Goal: Register for event/course

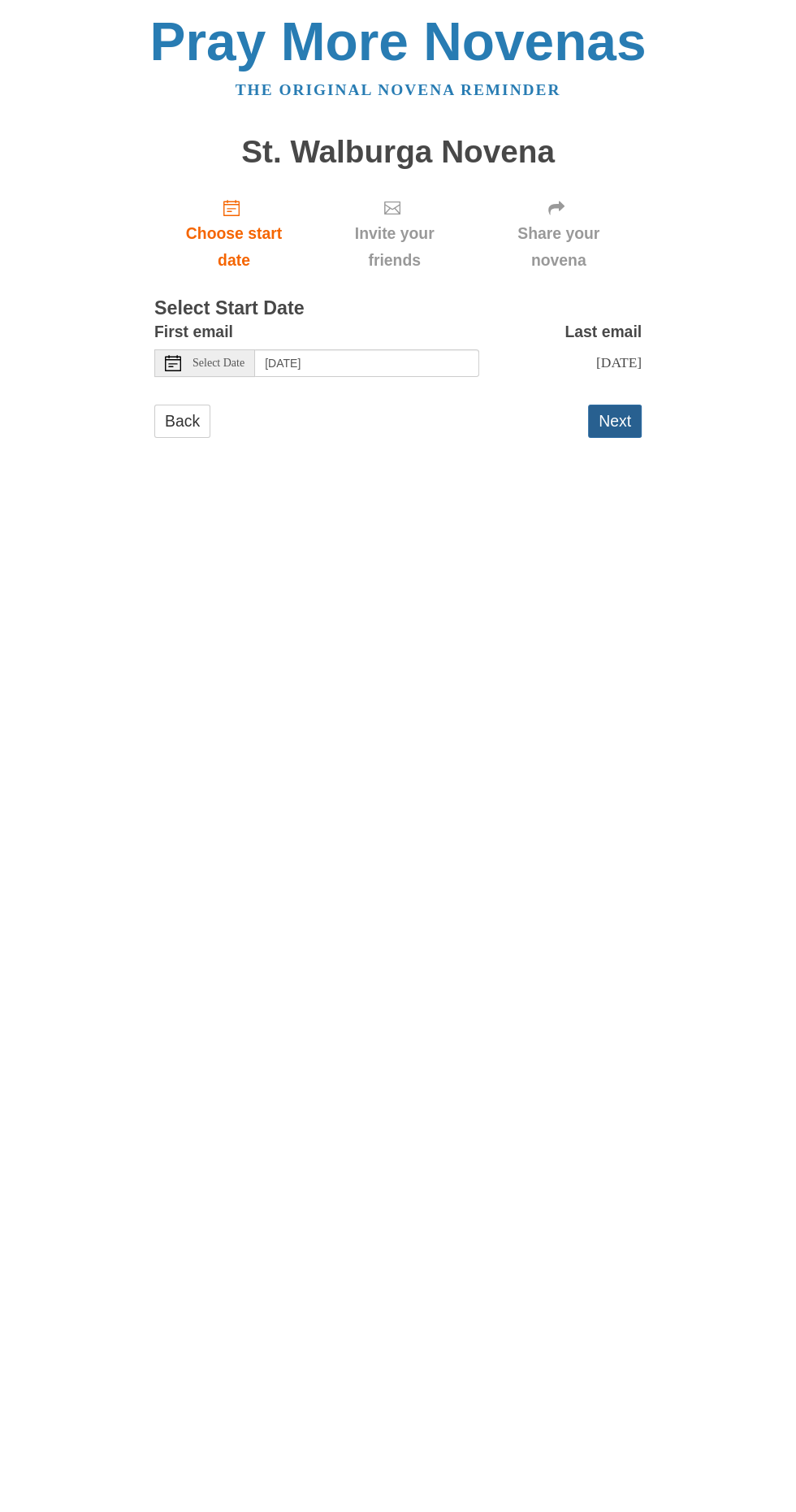
click at [618, 405] on button "Next" at bounding box center [614, 421] width 53 height 33
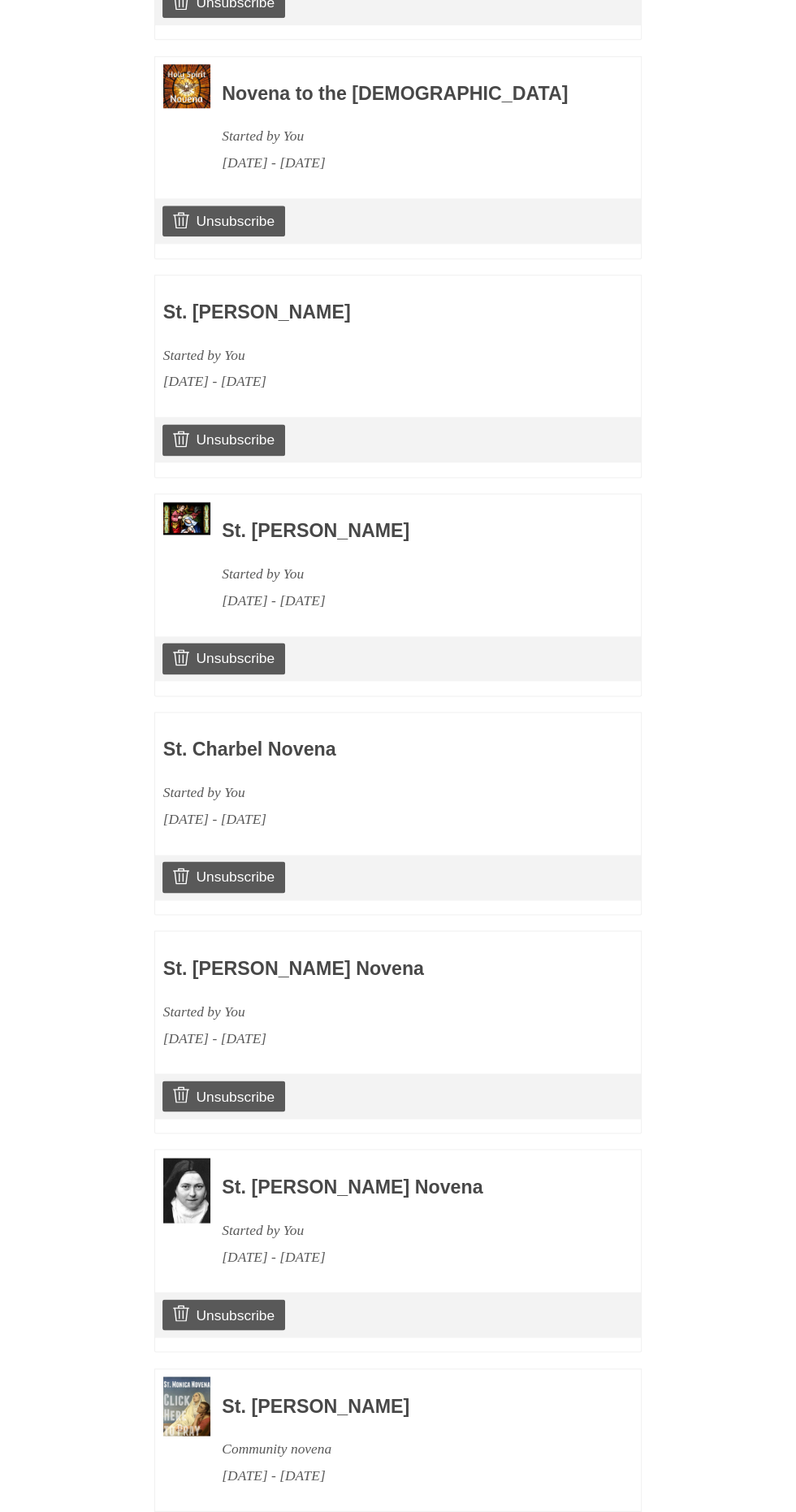
scroll to position [1222, 0]
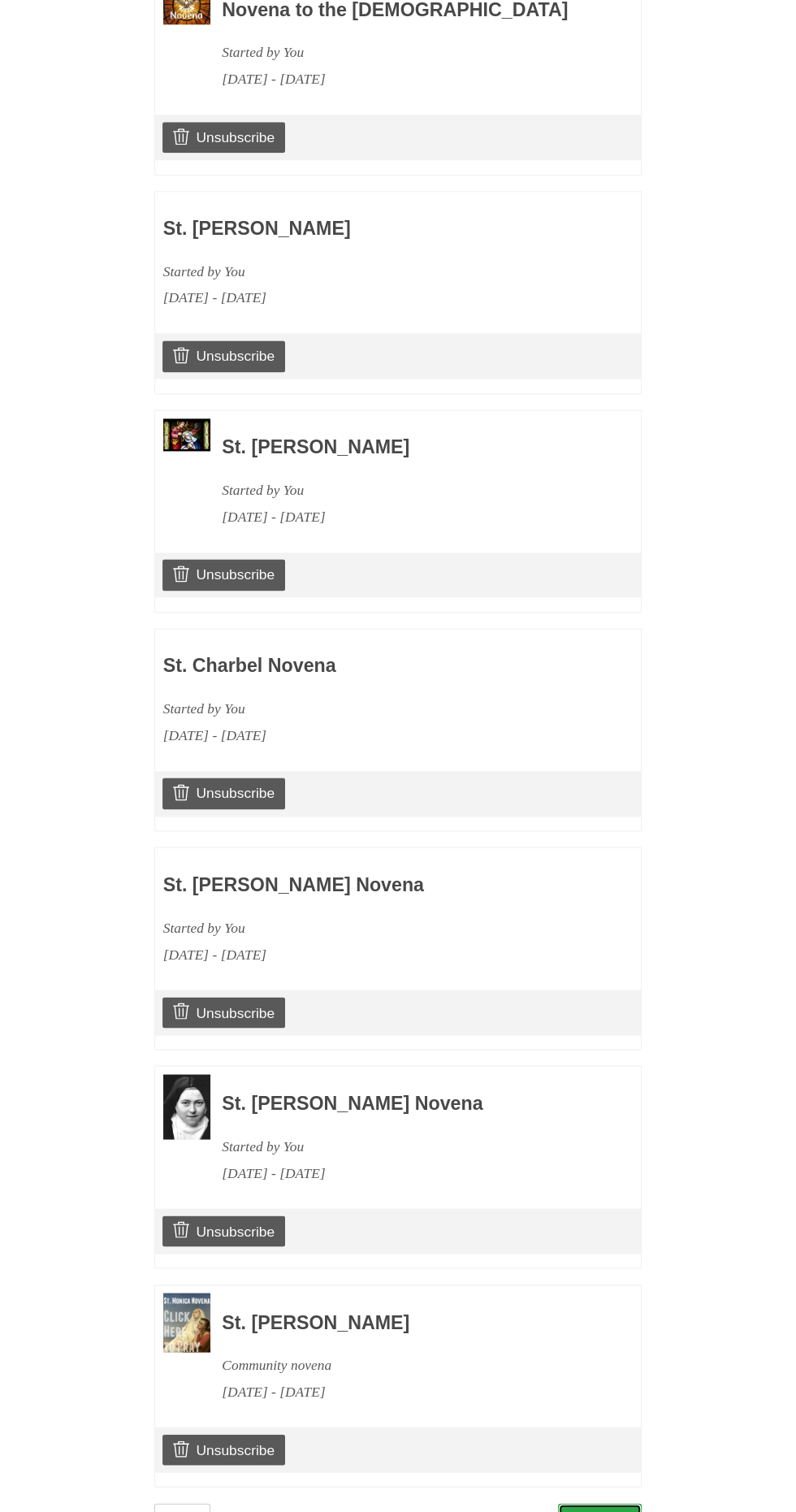
scroll to position [1326, 0]
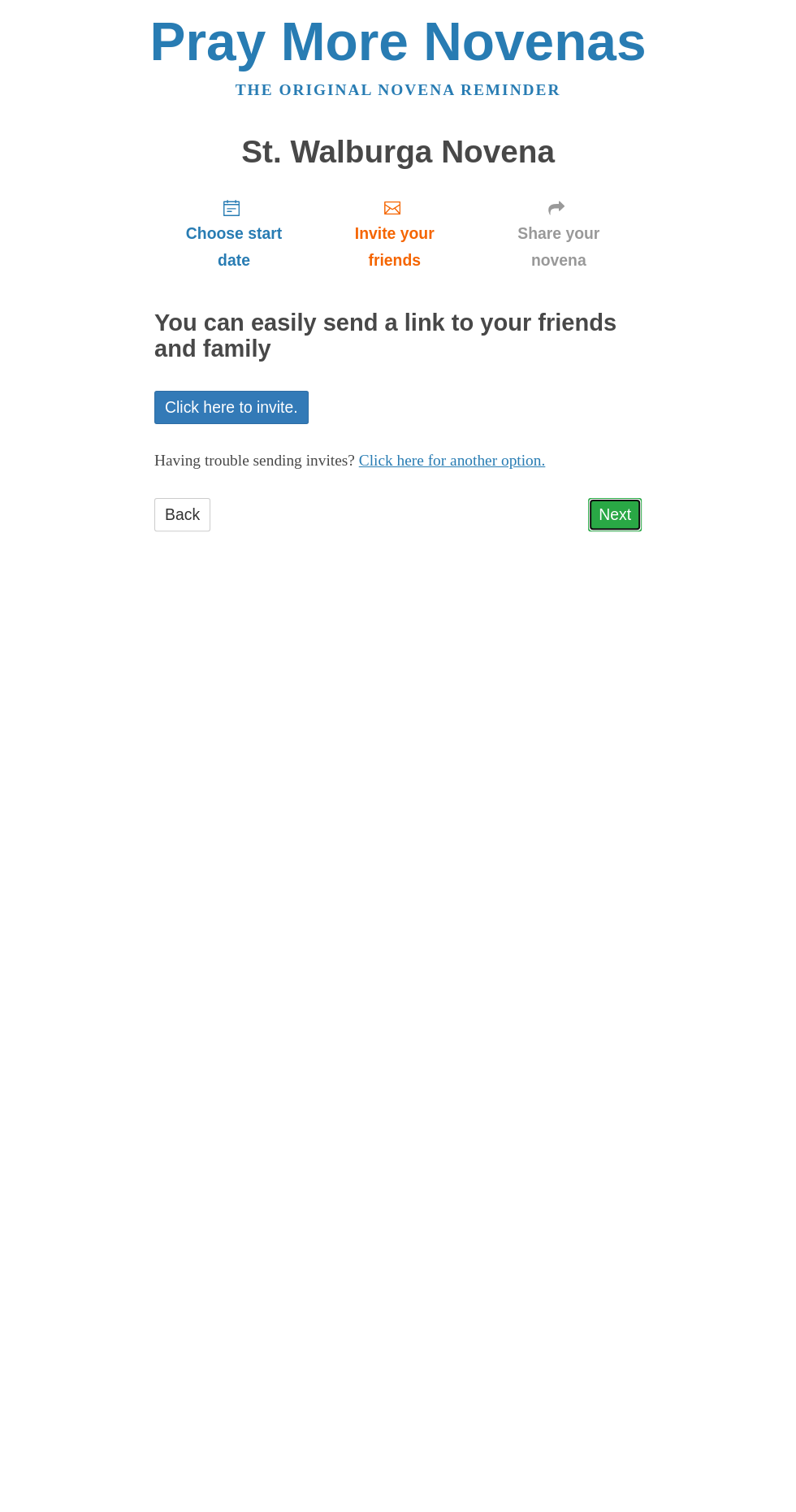
click at [629, 498] on link "Next" at bounding box center [614, 514] width 53 height 33
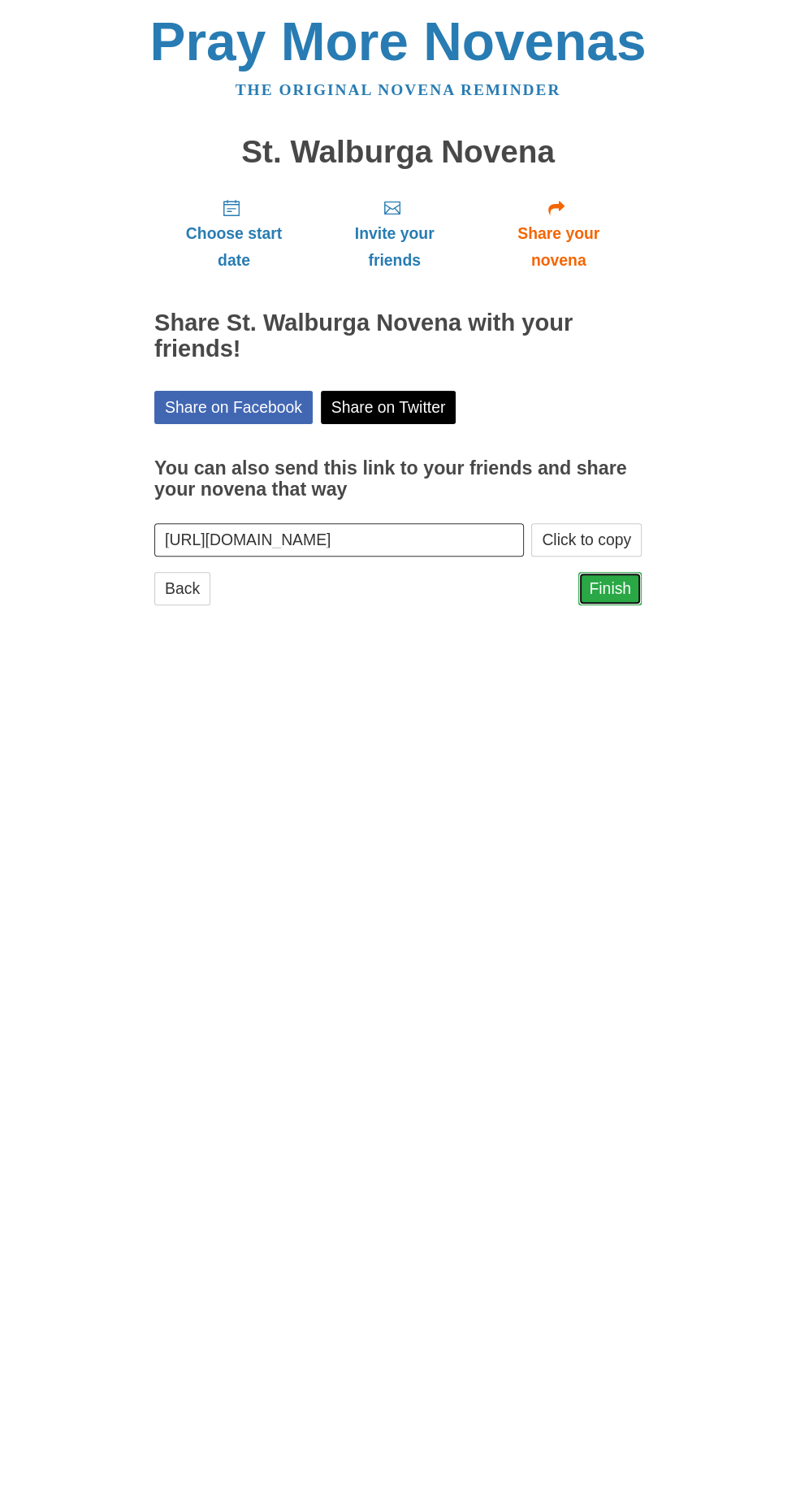
click at [618, 572] on link "Finish" at bounding box center [609, 588] width 64 height 33
